Goal: Information Seeking & Learning: Check status

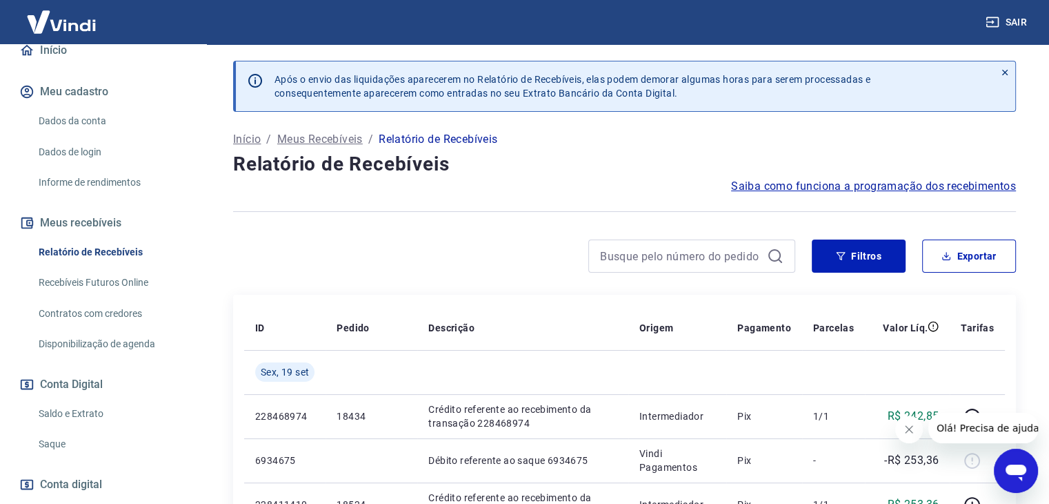
scroll to position [207, 0]
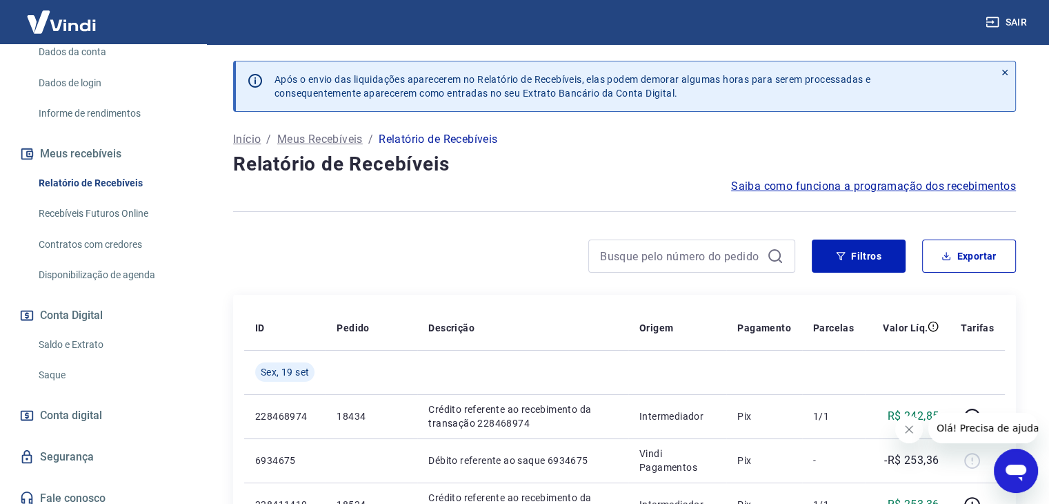
click at [107, 337] on link "Saldo e Extrato" at bounding box center [111, 345] width 157 height 28
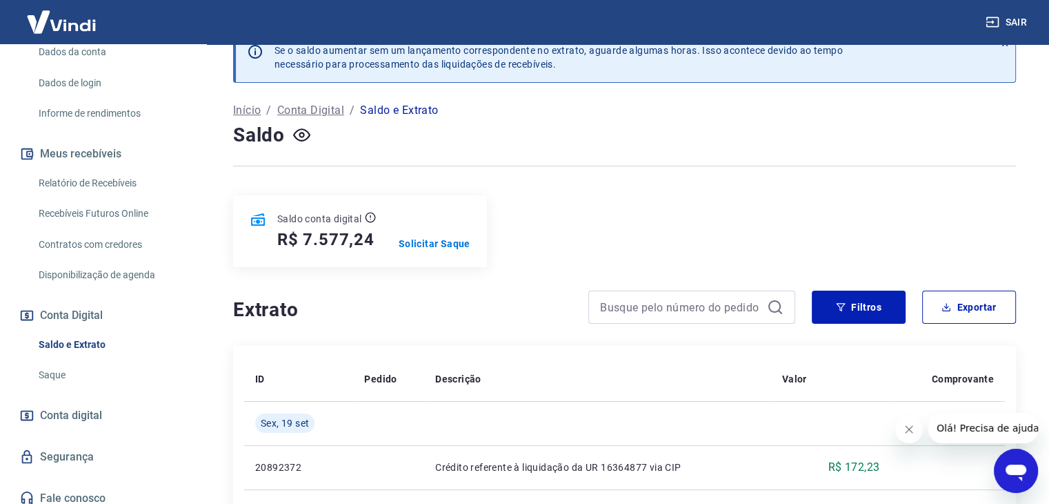
scroll to position [14, 0]
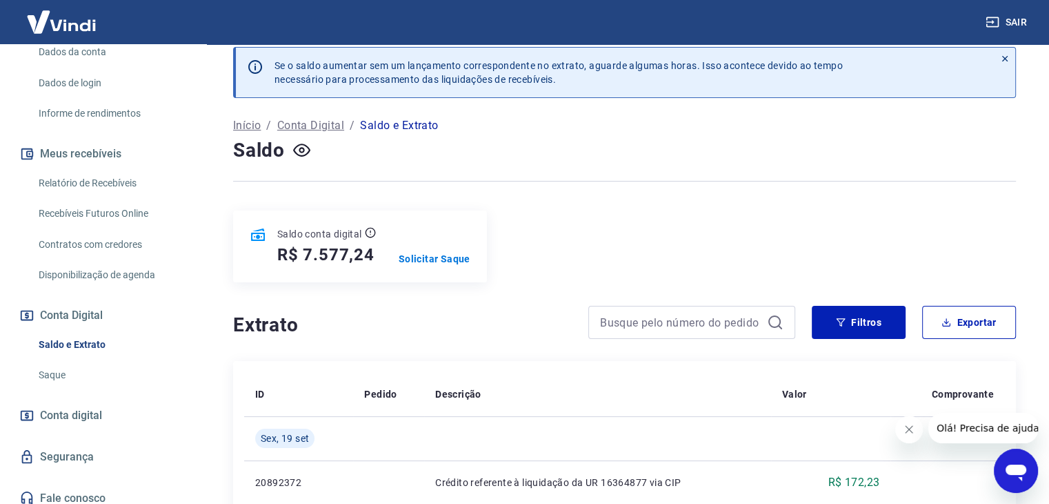
click at [44, 375] on link "Saque" at bounding box center [111, 375] width 157 height 28
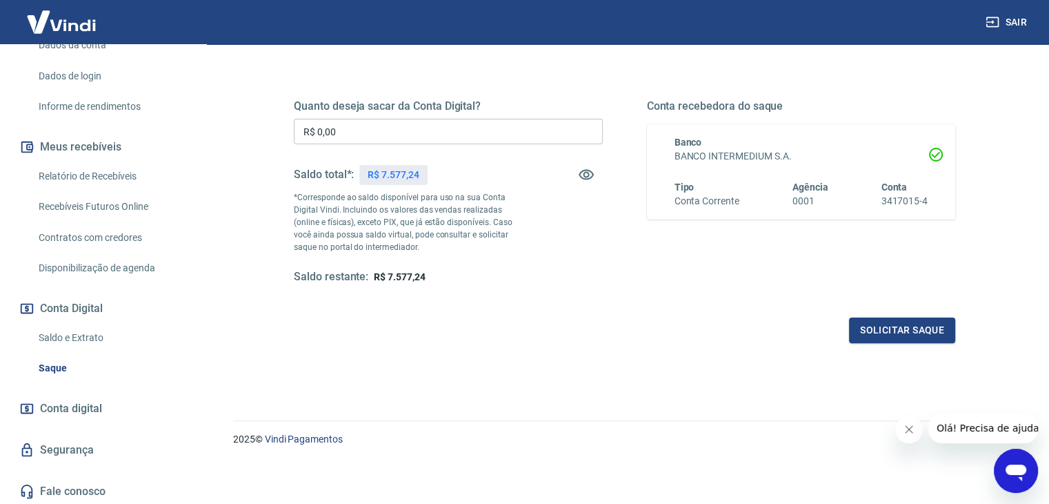
scroll to position [216, 0]
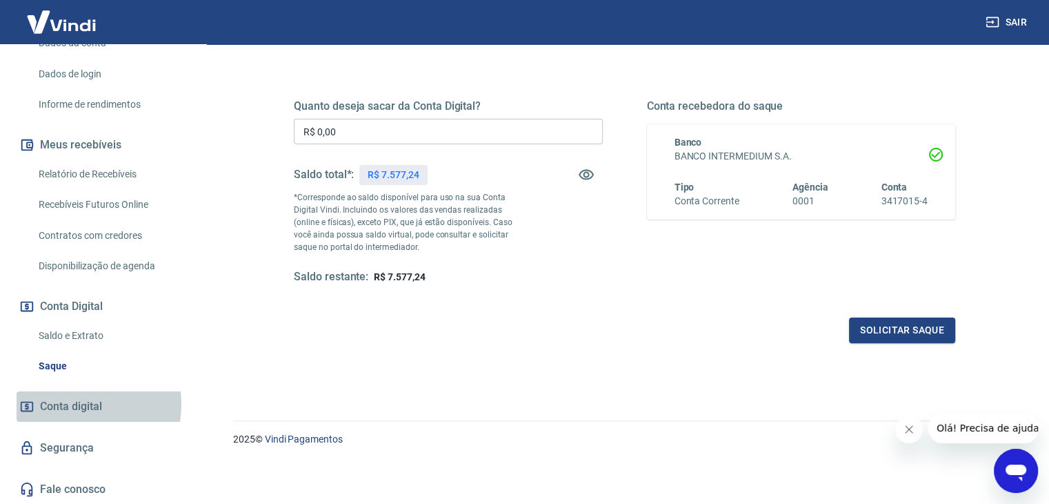
click at [72, 404] on span "Conta digital" at bounding box center [71, 406] width 62 height 19
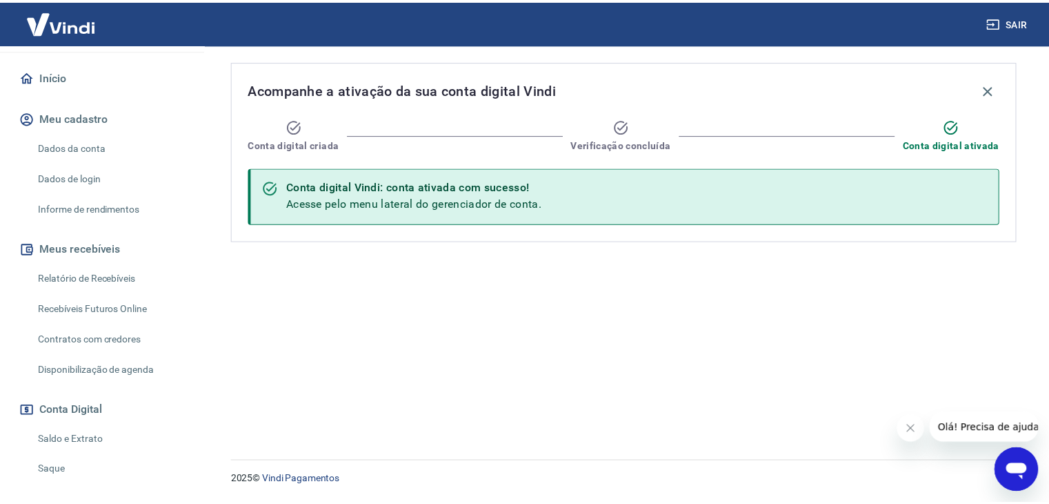
scroll to position [147, 0]
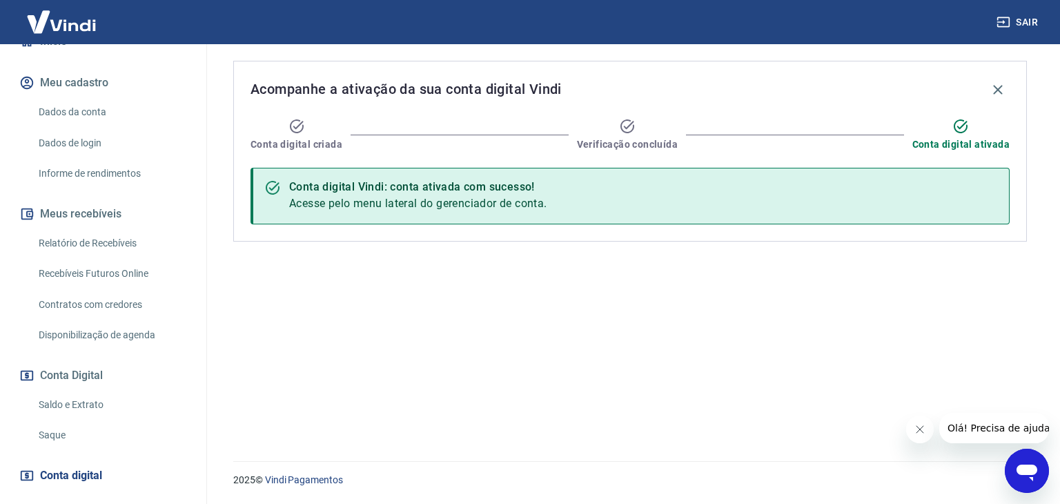
click at [117, 235] on link "Relatório de Recebíveis" at bounding box center [111, 243] width 157 height 28
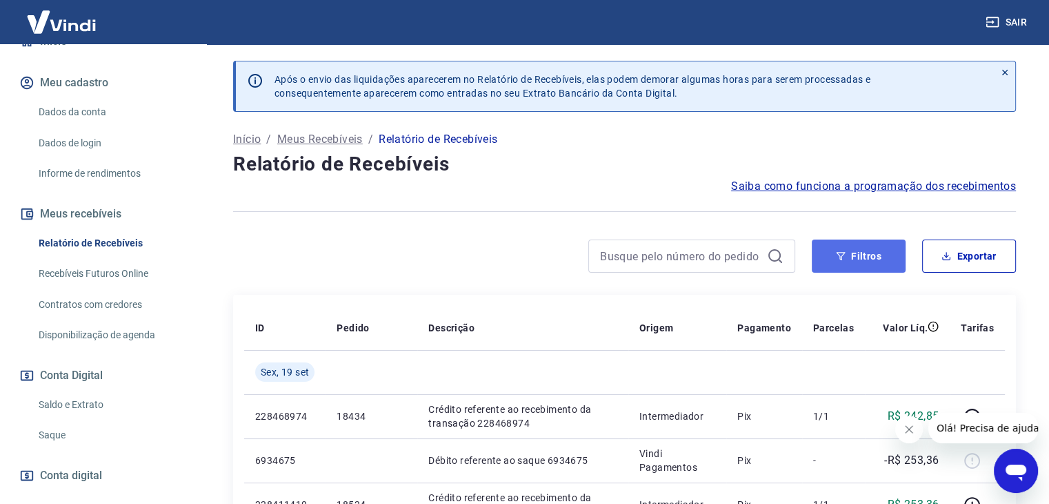
click at [846, 268] on button "Filtros" at bounding box center [859, 255] width 94 height 33
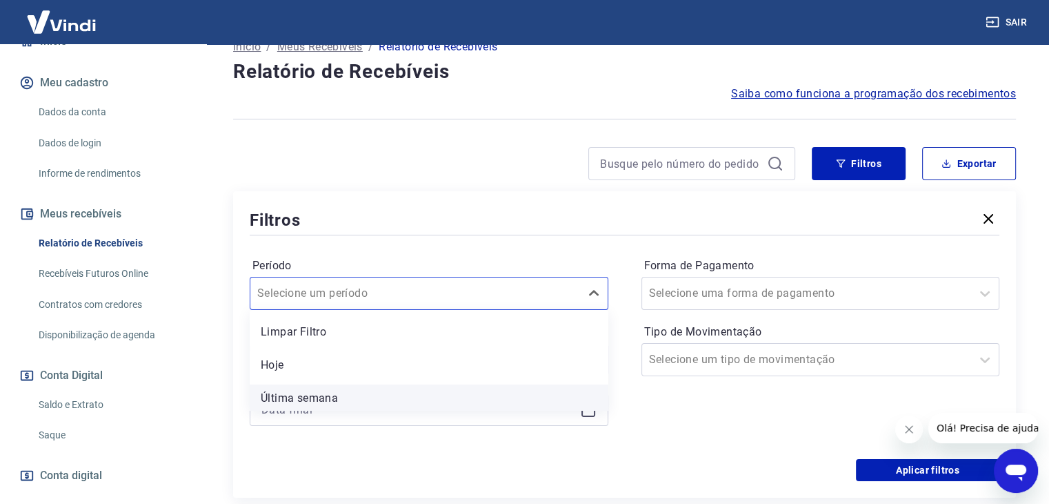
click at [442, 310] on div "option Última semana focused, 3 of 7. 7 results available. Use Up and Down to c…" at bounding box center [429, 293] width 359 height 33
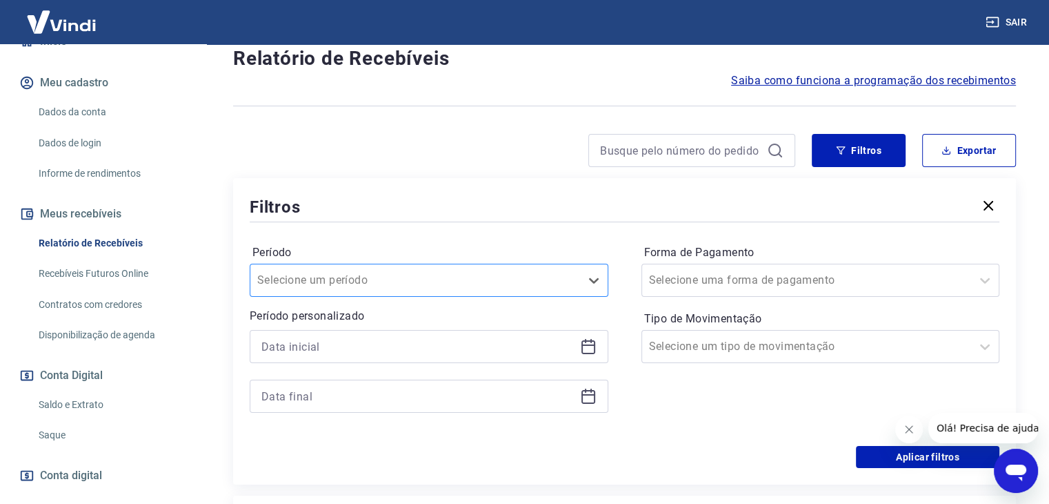
click at [442, 286] on div at bounding box center [415, 279] width 316 height 19
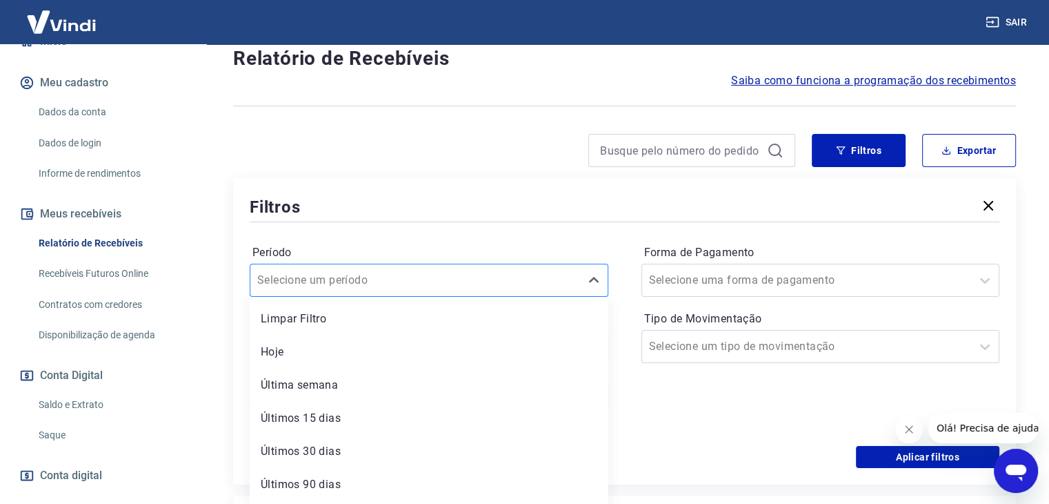
click at [442, 286] on div at bounding box center [415, 279] width 316 height 19
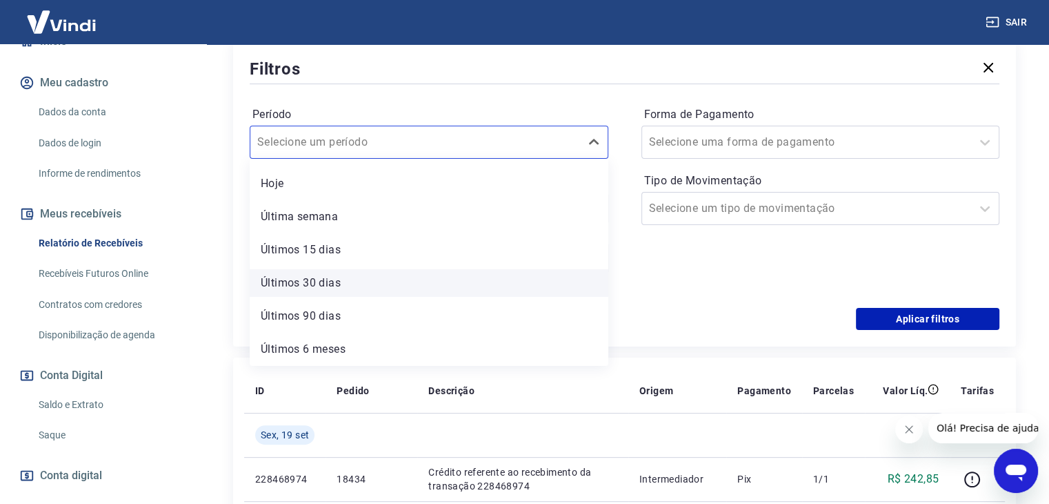
scroll to position [0, 0]
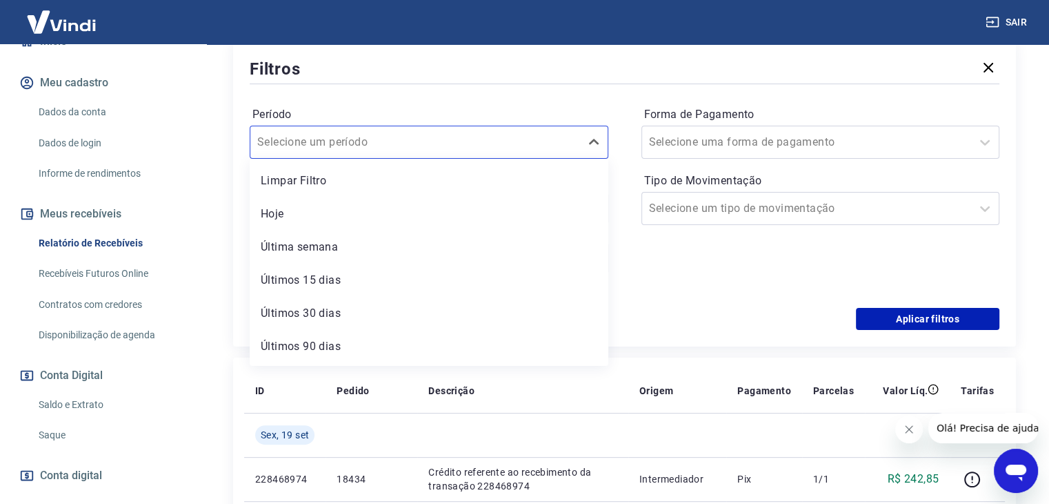
click at [671, 275] on div "Forma de Pagamento Selecione uma forma de pagamento Tipo de Movimentação Seleci…" at bounding box center [821, 197] width 359 height 188
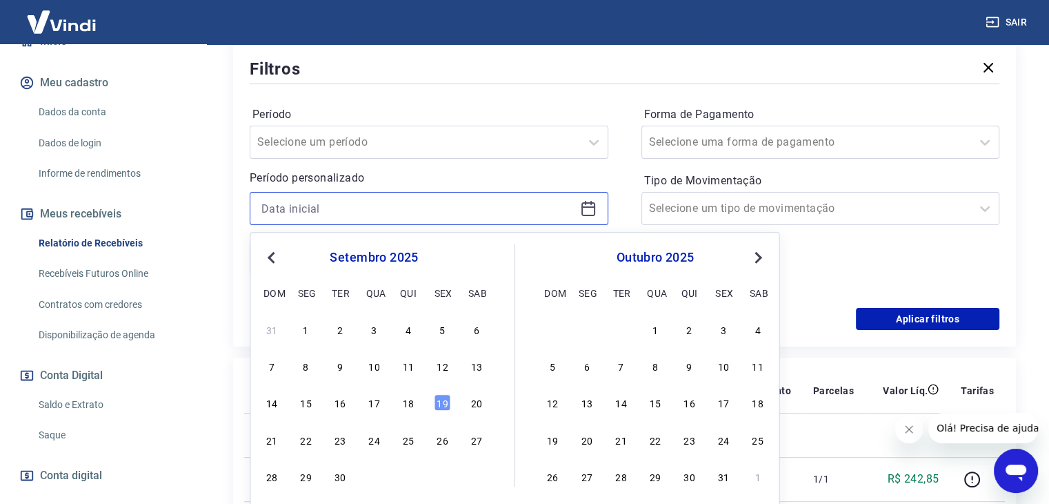
click at [386, 210] on input at bounding box center [418, 208] width 313 height 21
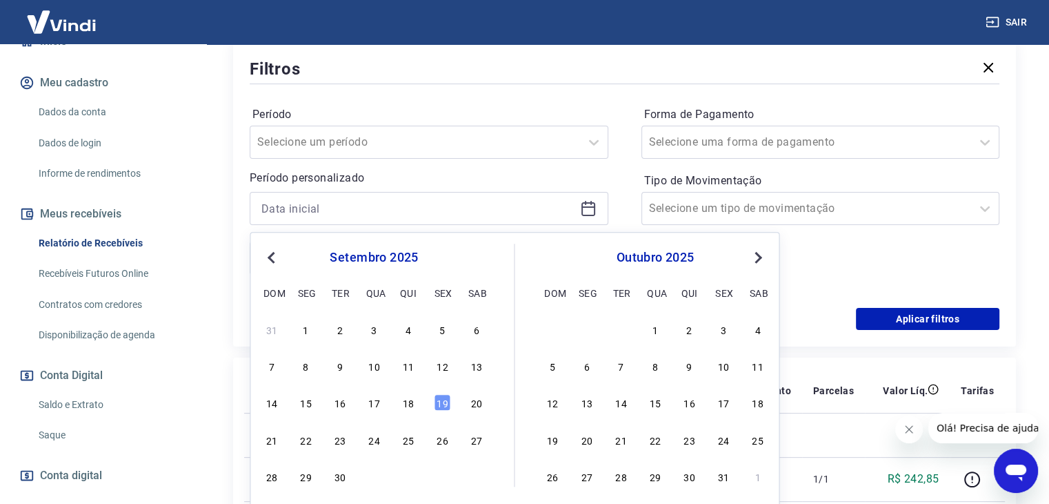
click at [266, 250] on button "Previous Month" at bounding box center [271, 257] width 17 height 17
click at [446, 336] on div "1" at bounding box center [442, 329] width 17 height 17
type input "[DATE]"
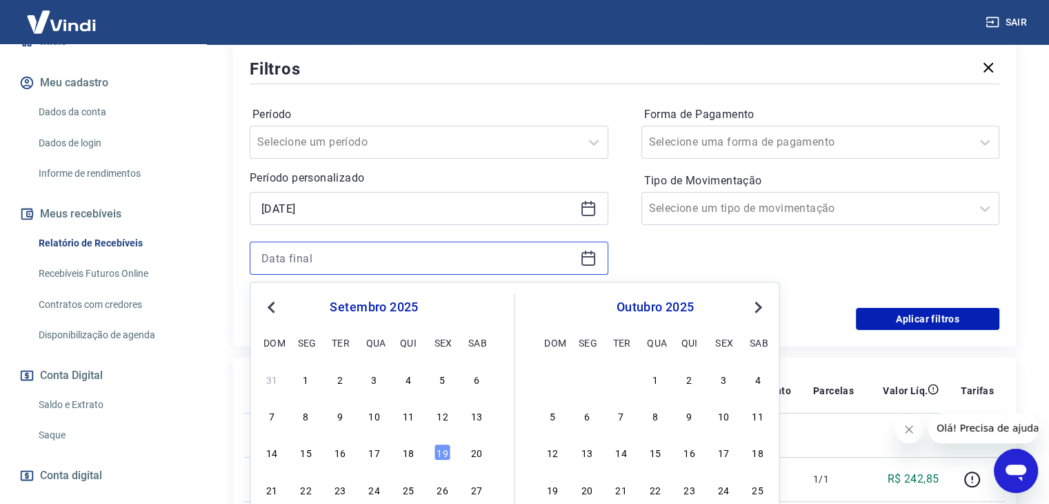
click at [387, 254] on input at bounding box center [418, 258] width 313 height 21
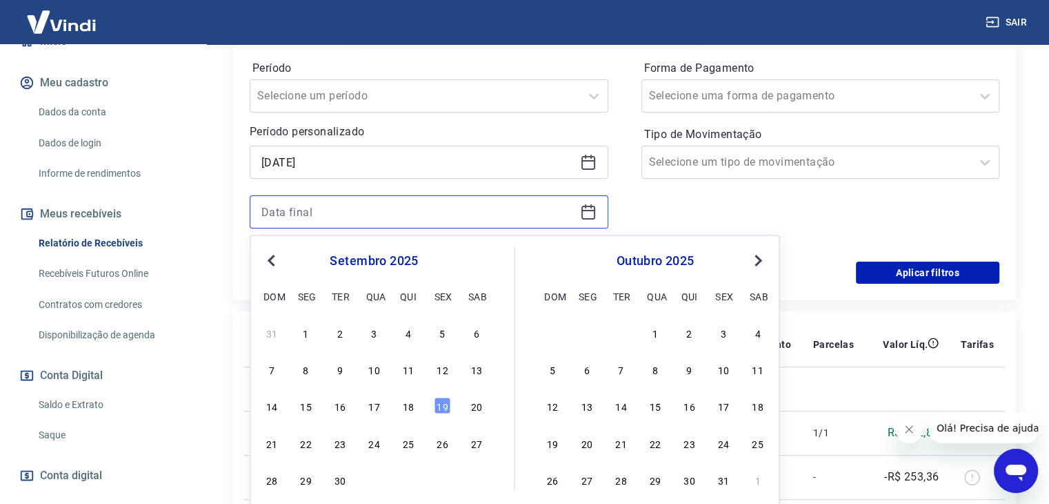
scroll to position [313, 0]
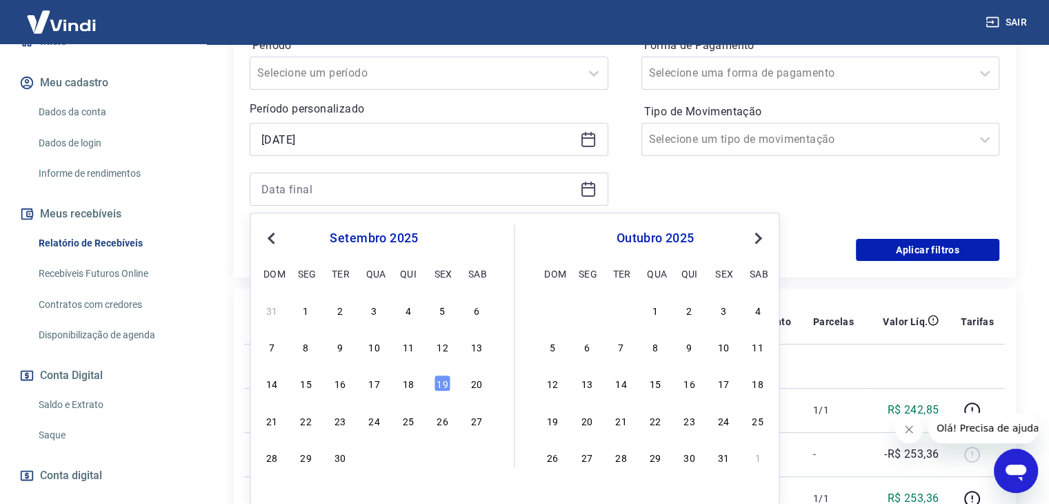
click at [265, 235] on button "Previous Month" at bounding box center [271, 238] width 17 height 17
click at [271, 497] on div "31" at bounding box center [272, 494] width 17 height 17
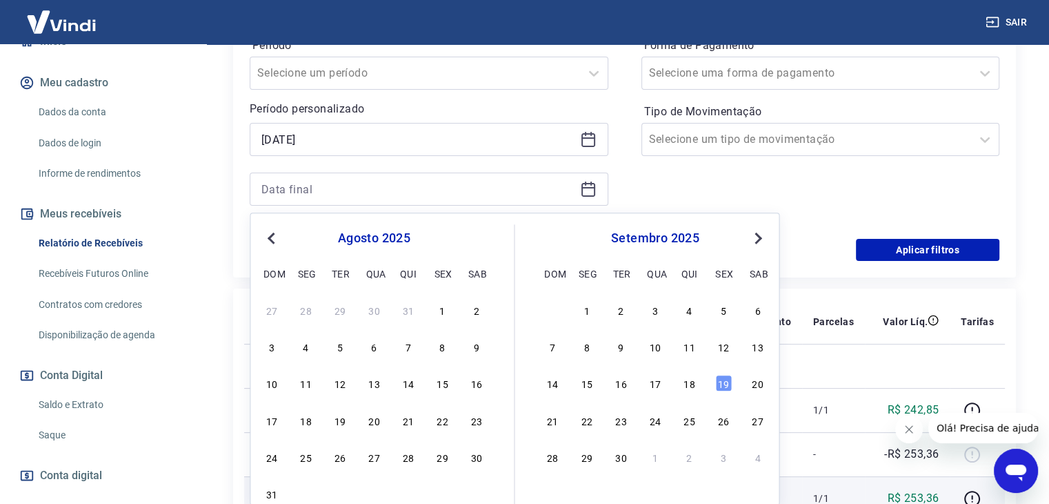
type input "[DATE]"
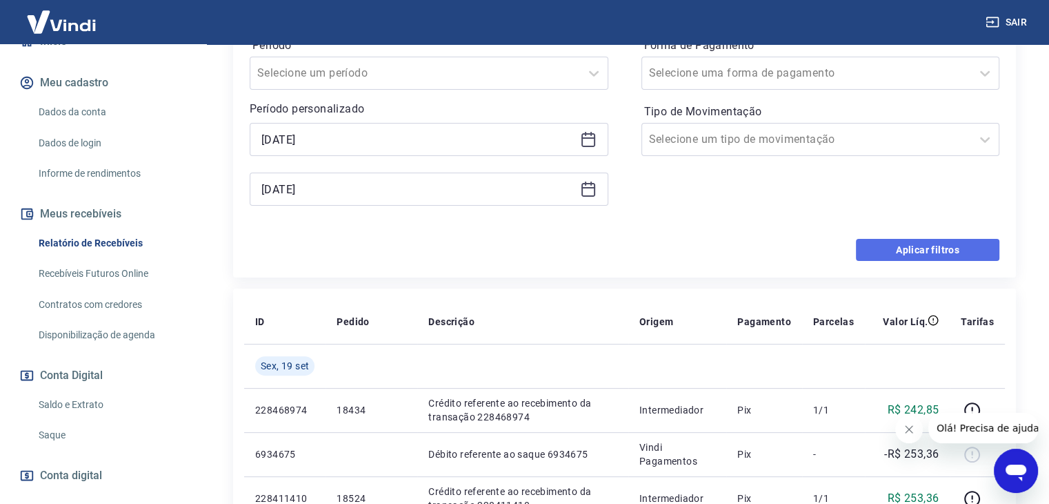
click at [898, 246] on button "Aplicar filtros" at bounding box center [928, 250] width 144 height 22
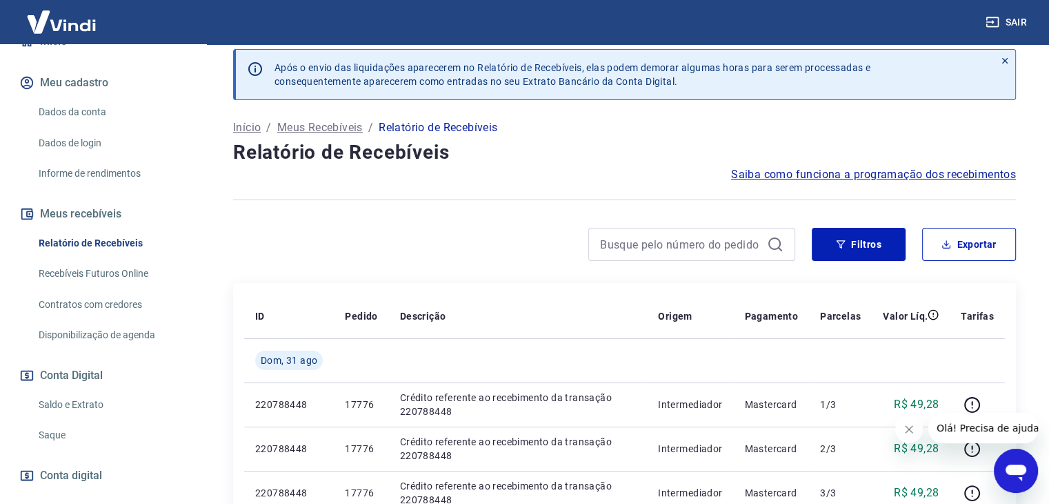
scroll to position [8, 0]
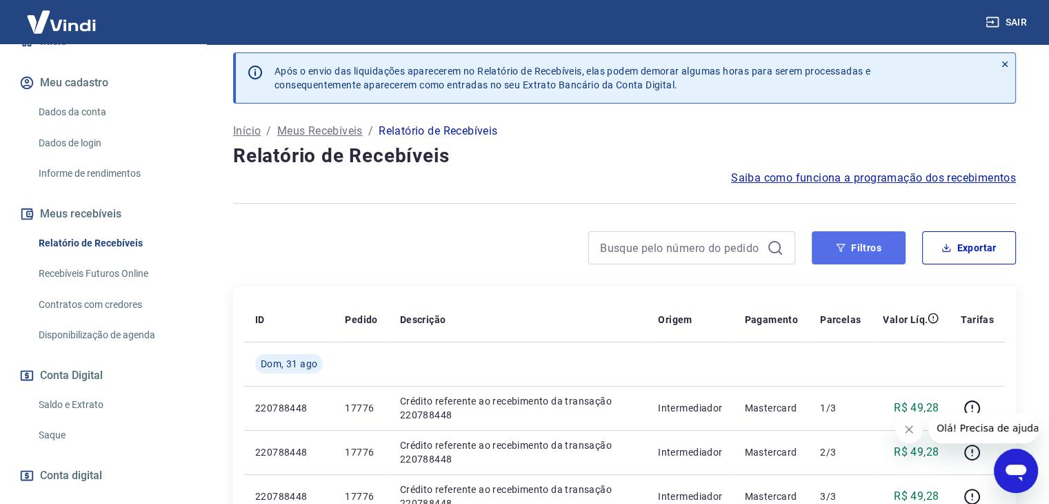
click at [849, 250] on button "Filtros" at bounding box center [859, 247] width 94 height 33
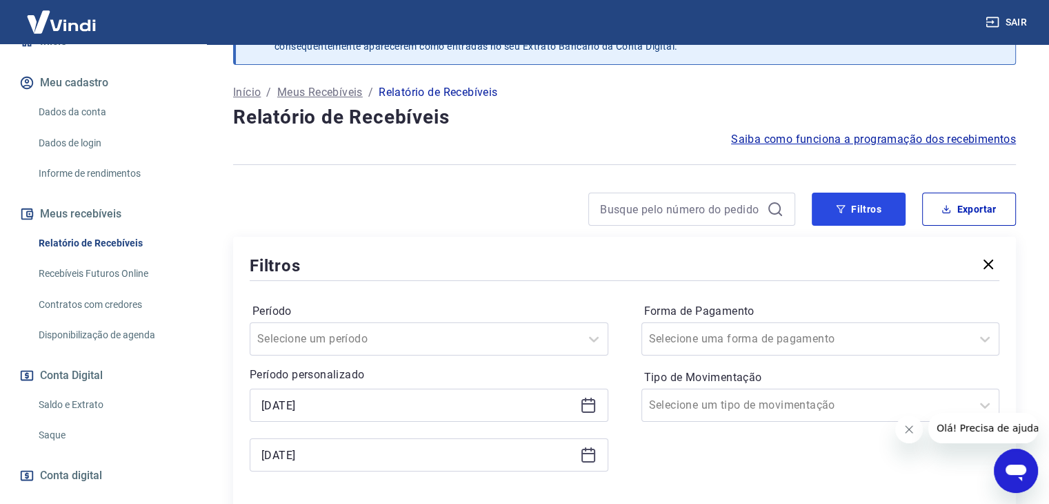
scroll to position [77, 0]
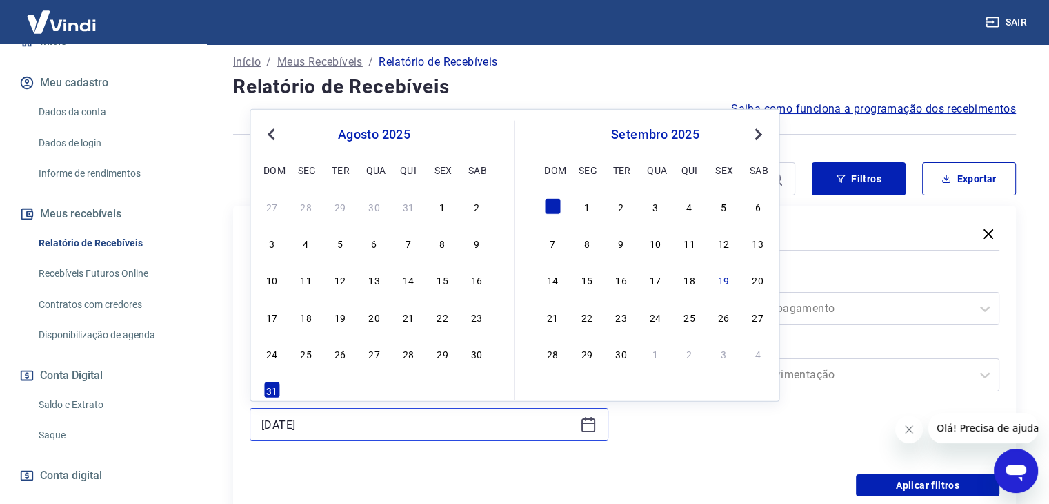
drag, startPoint x: 332, startPoint y: 428, endPoint x: 243, endPoint y: 429, distance: 89.0
click at [243, 429] on div "Filtros Período Selecione um período Período personalizado [DATE] [DATE] Previo…" at bounding box center [624, 359] width 783 height 306
click at [729, 203] on div "5" at bounding box center [724, 206] width 17 height 17
type input "[DATE]"
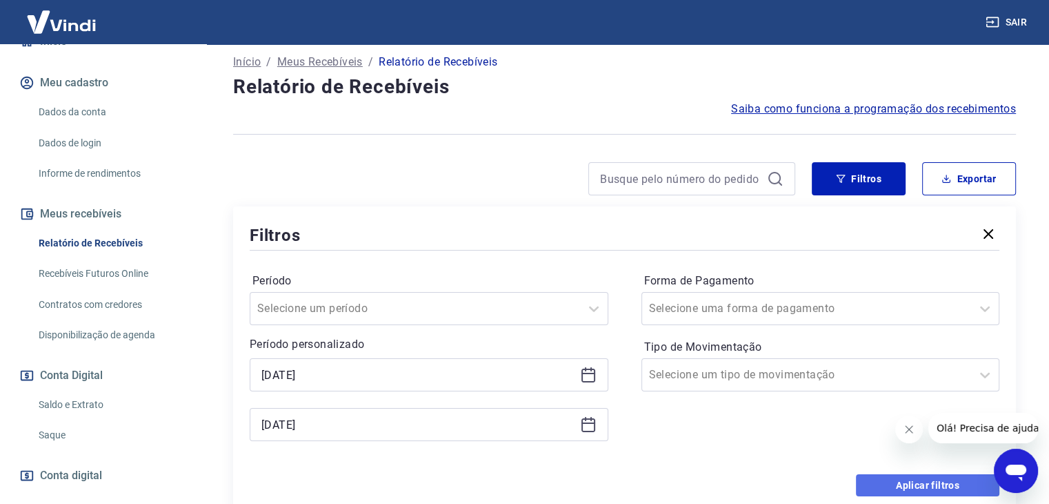
click at [906, 484] on button "Aplicar filtros" at bounding box center [928, 485] width 144 height 22
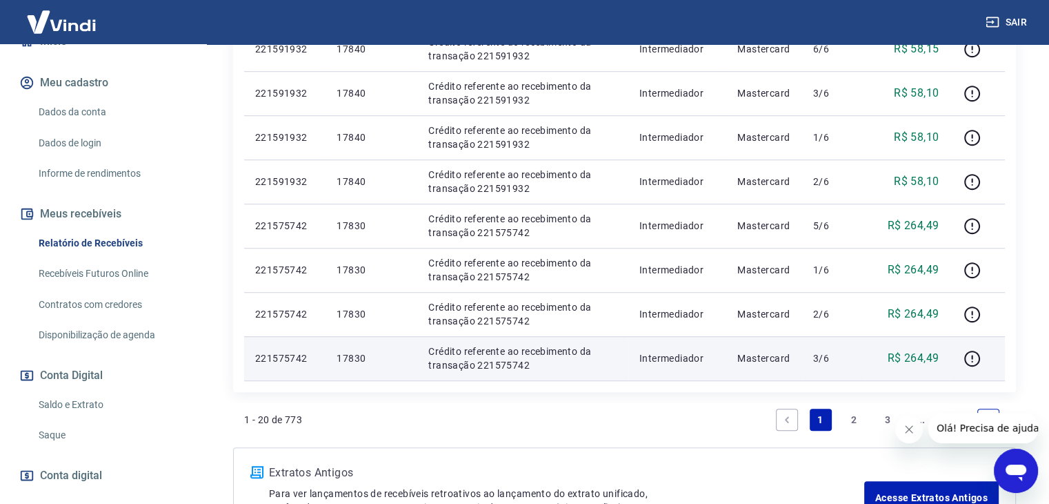
scroll to position [999, 0]
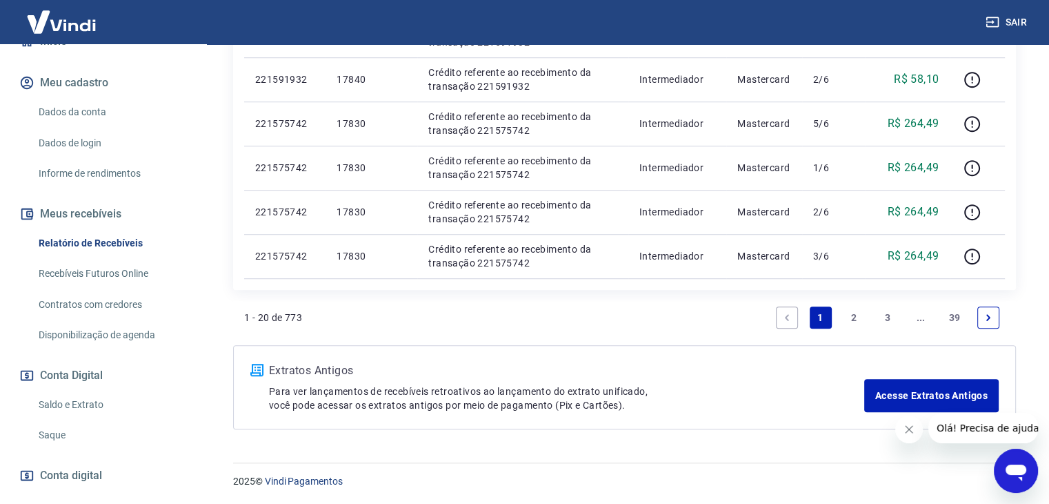
click at [859, 318] on link "2" at bounding box center [854, 317] width 22 height 22
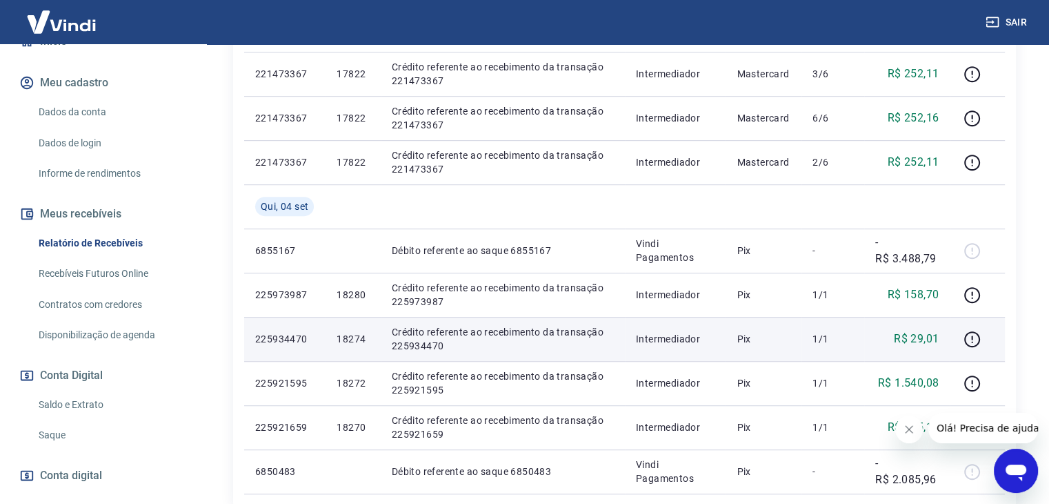
scroll to position [966, 0]
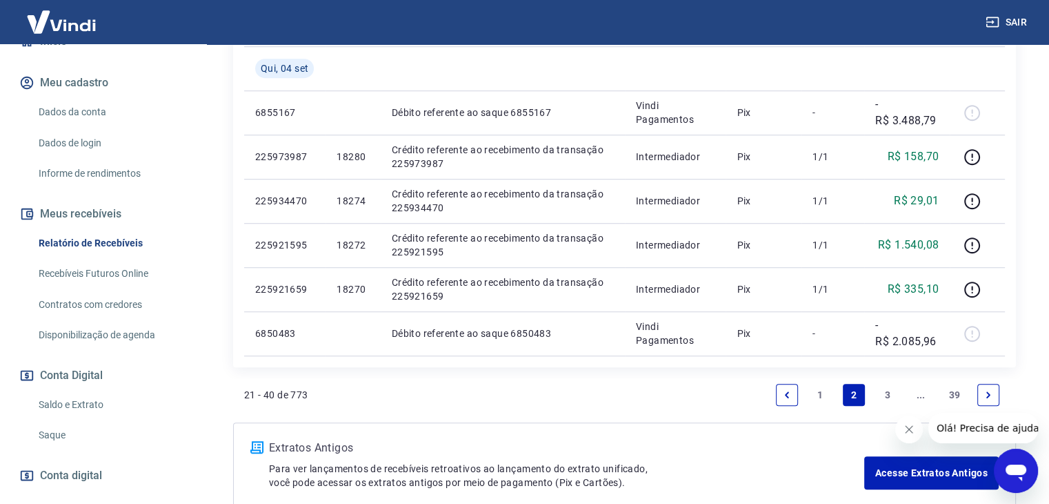
click at [885, 393] on link "3" at bounding box center [888, 395] width 22 height 22
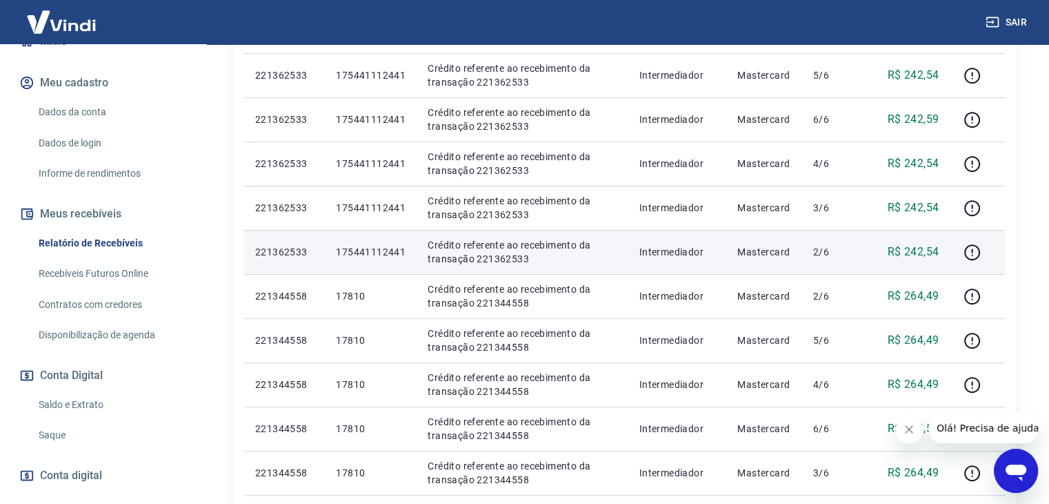
scroll to position [966, 0]
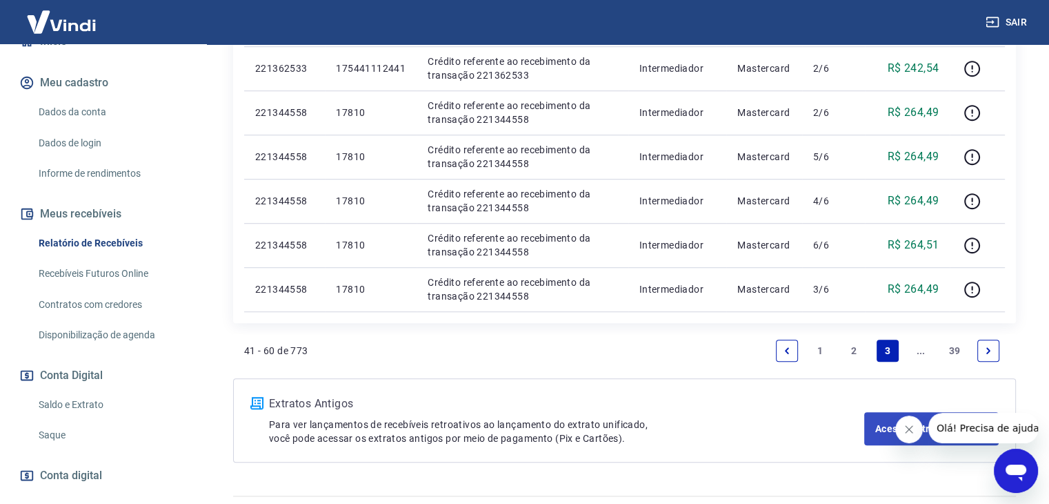
click at [994, 350] on link "Next page" at bounding box center [989, 350] width 22 height 22
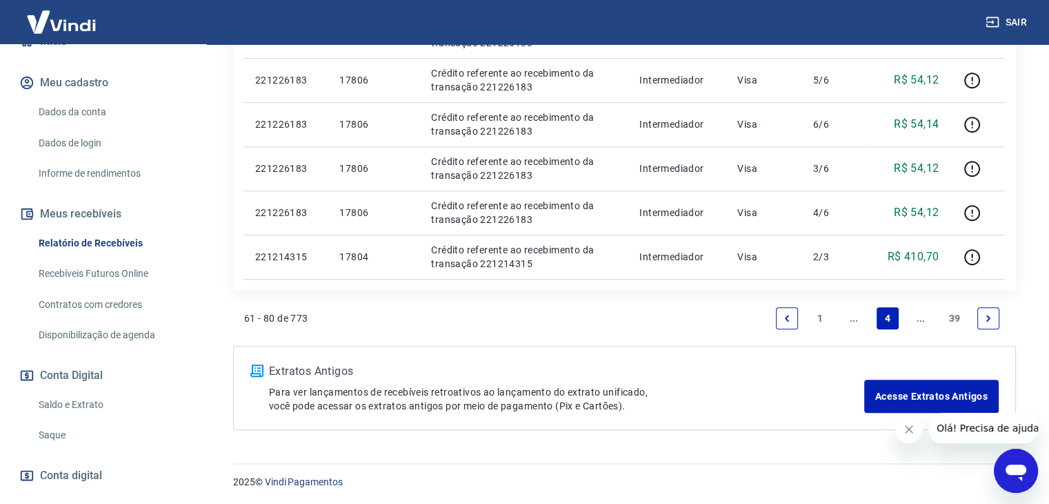
scroll to position [1043, 0]
click at [980, 320] on link "Next page" at bounding box center [989, 317] width 22 height 22
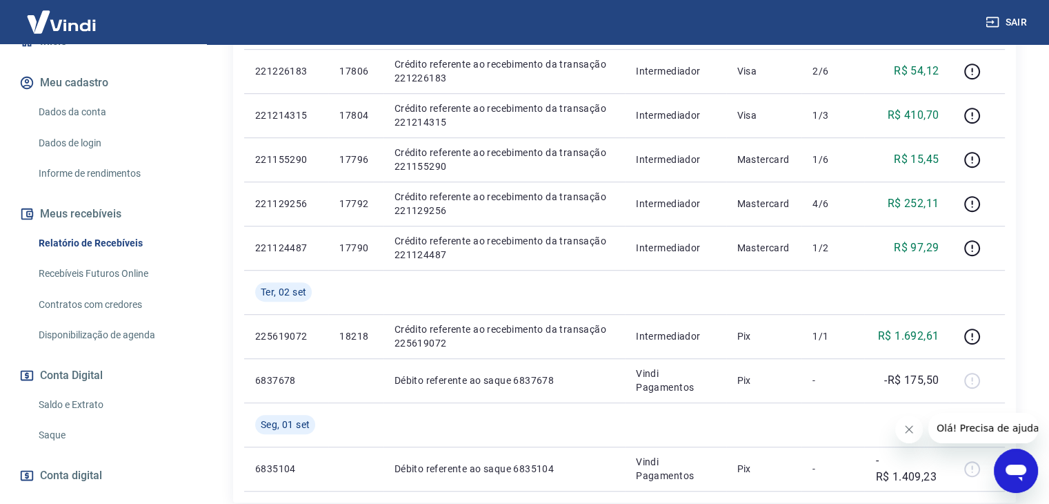
scroll to position [1035, 0]
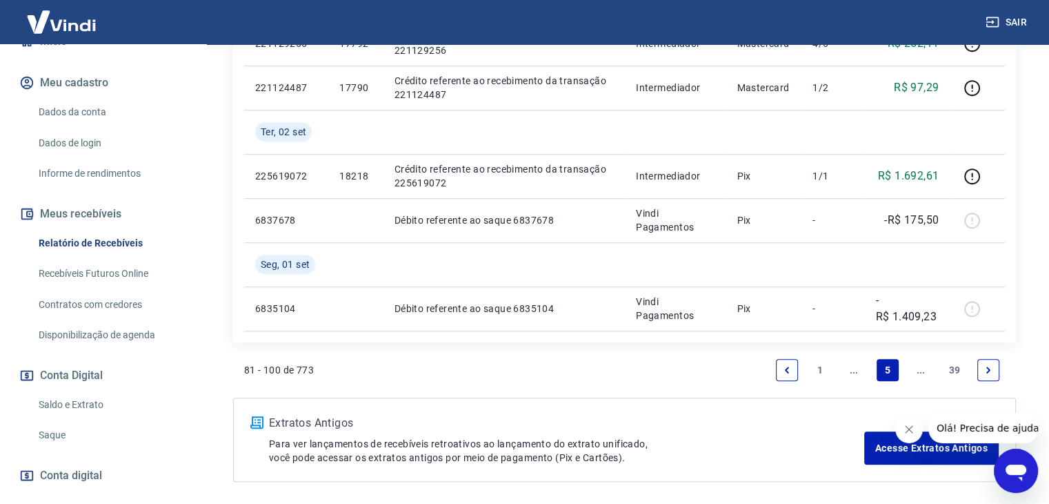
click at [987, 373] on icon "Next page" at bounding box center [989, 370] width 10 height 10
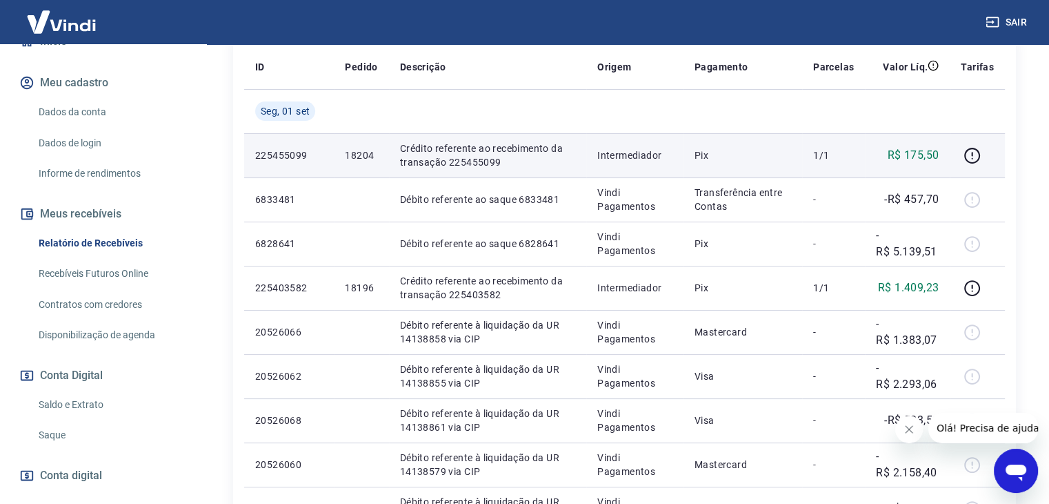
scroll to position [276, 0]
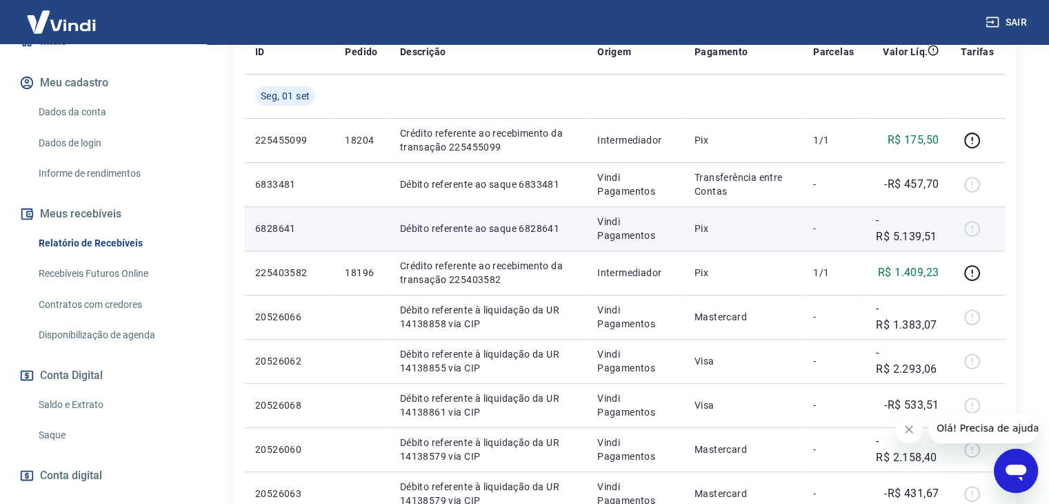
click at [963, 227] on div at bounding box center [977, 228] width 33 height 22
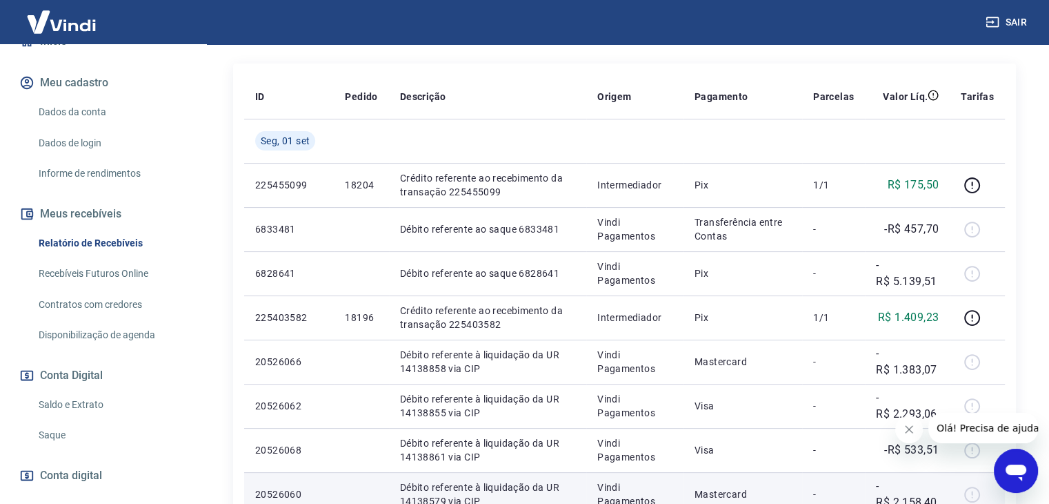
scroll to position [138, 0]
